Goal: Navigation & Orientation: Find specific page/section

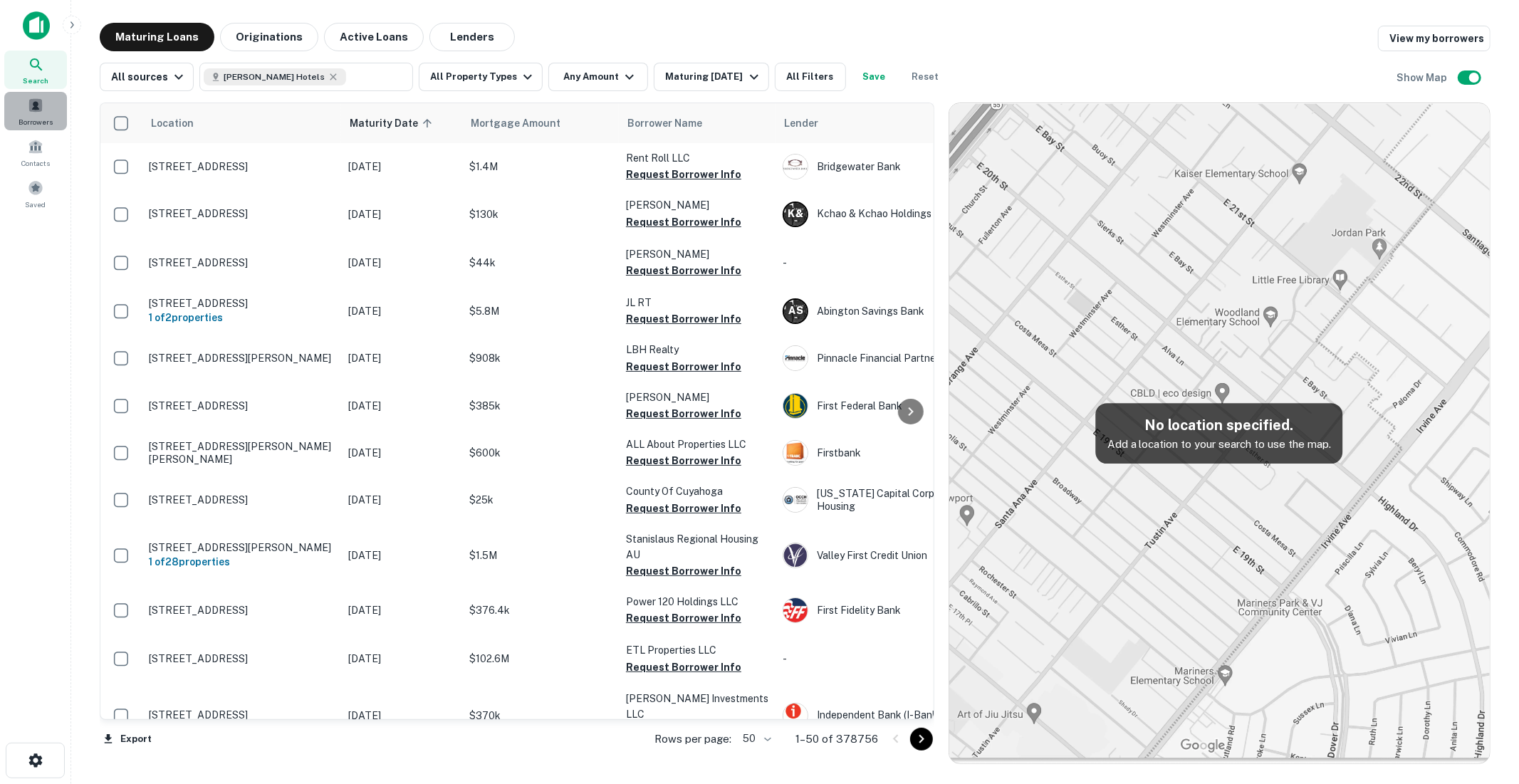
click at [33, 109] on span at bounding box center [36, 105] width 16 height 16
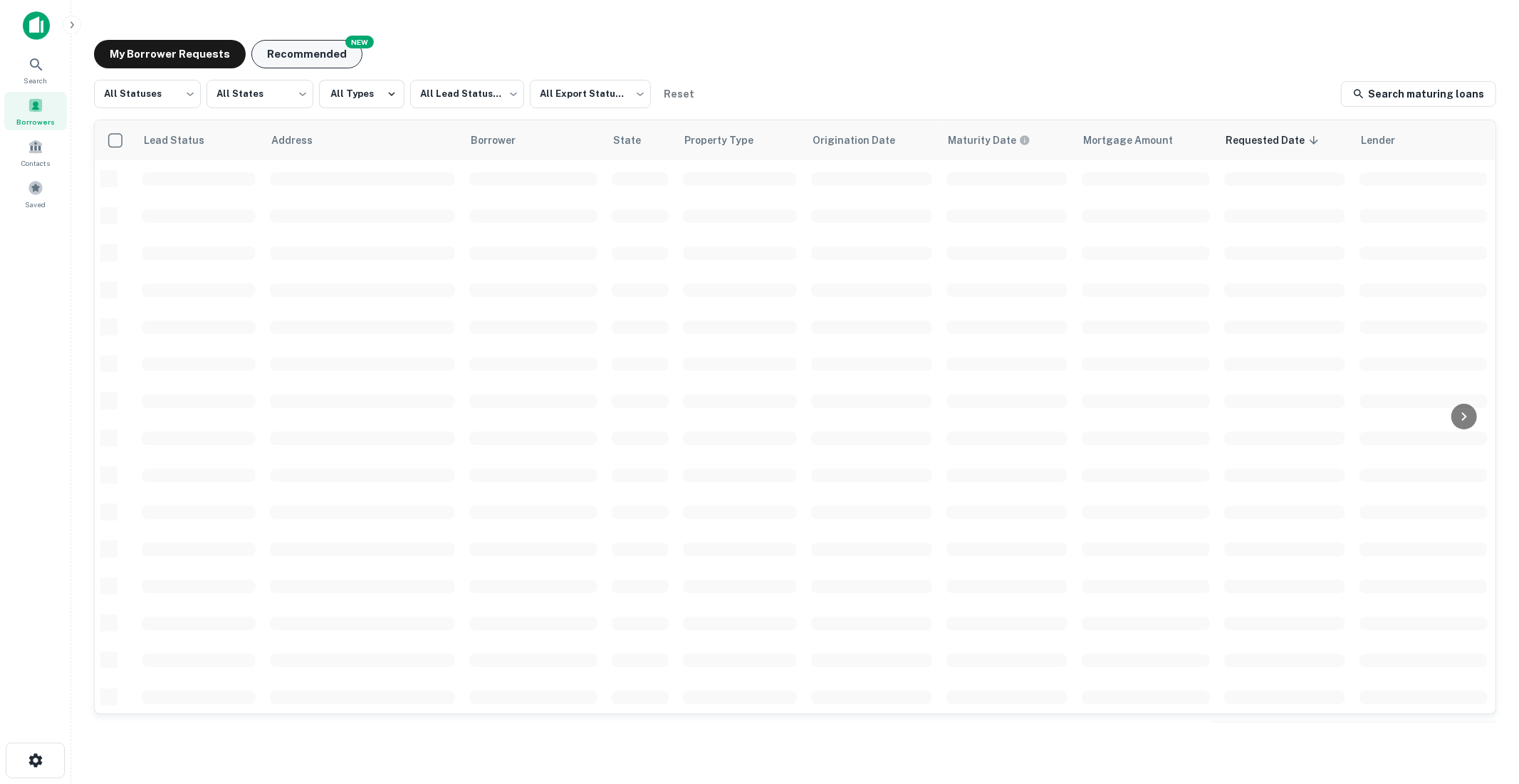
click at [294, 47] on button "Recommended" at bounding box center [307, 54] width 111 height 29
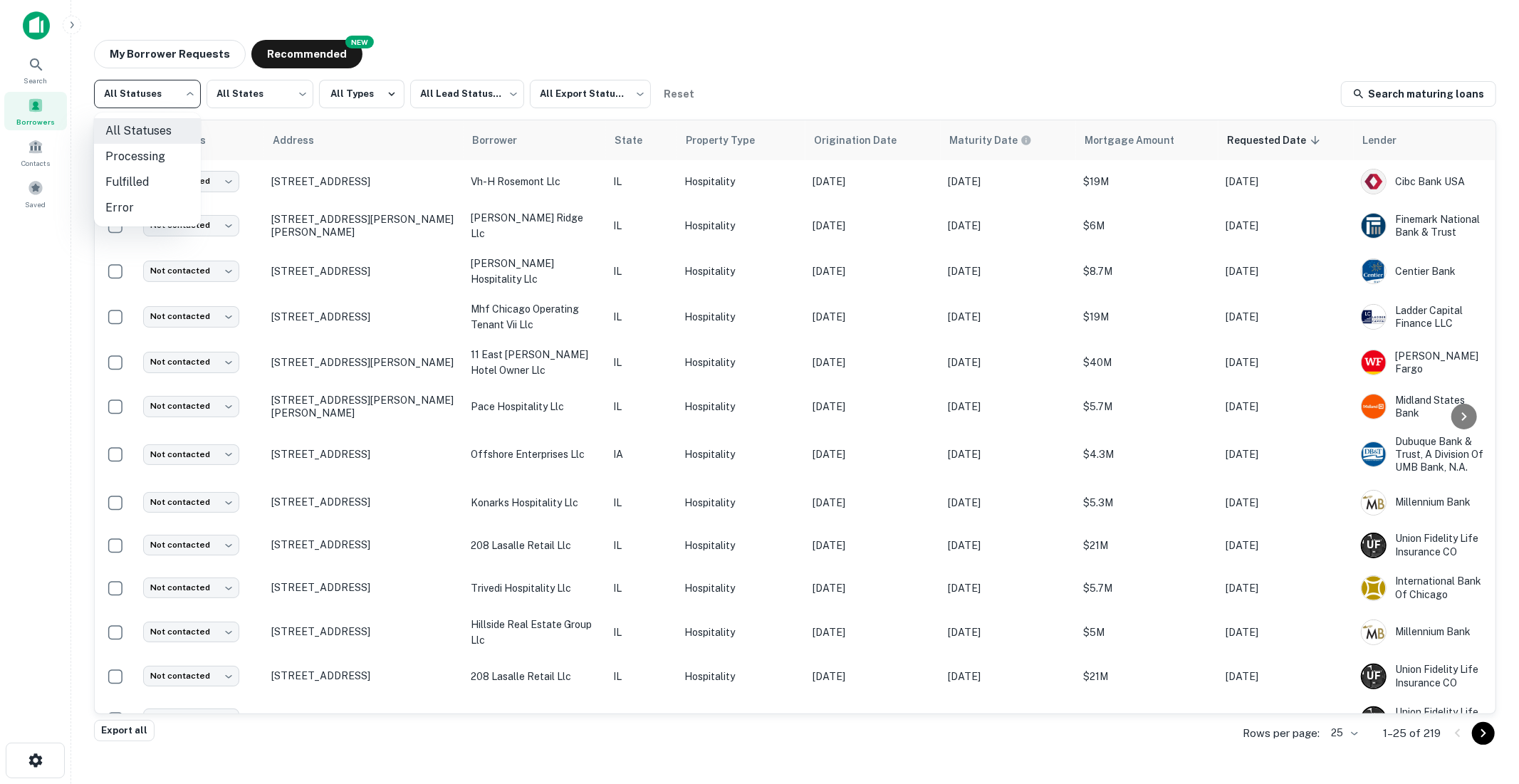
click at [192, 90] on body "Search Borrowers Contacts Saved My Borrower Requests NEW Recommended All Status…" at bounding box center [759, 392] width 1519 height 784
click at [156, 185] on li "Fulfilled" at bounding box center [147, 182] width 107 height 26
click at [188, 93] on body "Search Borrowers Contacts Saved My Borrower Requests NEW Recommended Fulfilled …" at bounding box center [759, 392] width 1519 height 784
click at [154, 125] on li "All Statuses" at bounding box center [147, 131] width 107 height 26
type input "***"
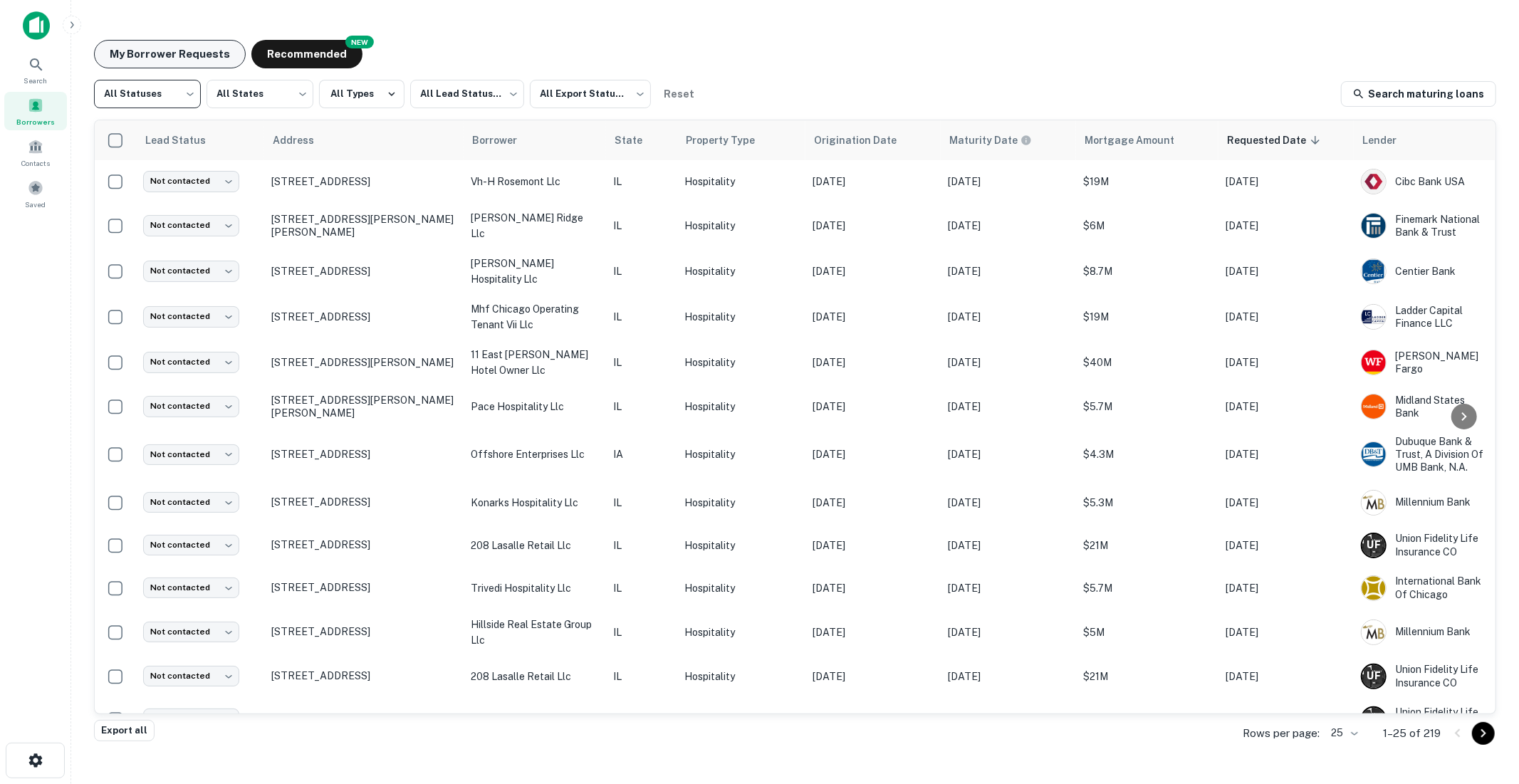
click at [155, 47] on button "My Borrower Requests" at bounding box center [170, 54] width 152 height 29
